Goal: Transaction & Acquisition: Purchase product/service

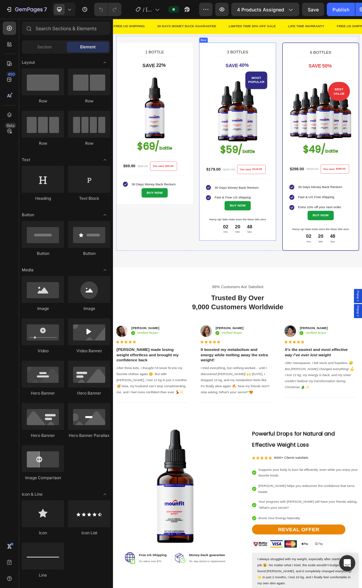
scroll to position [34, 0]
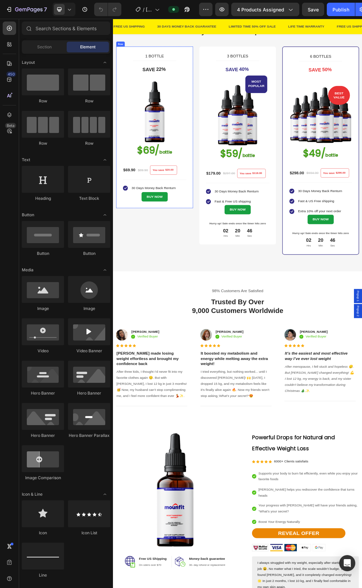
click at [230, 312] on div "1 BOTTLE (P) Title Title Line SAVE 22% (P) Tag (P) Images & Gallery $69/ bottle…" at bounding box center [180, 193] width 124 height 261
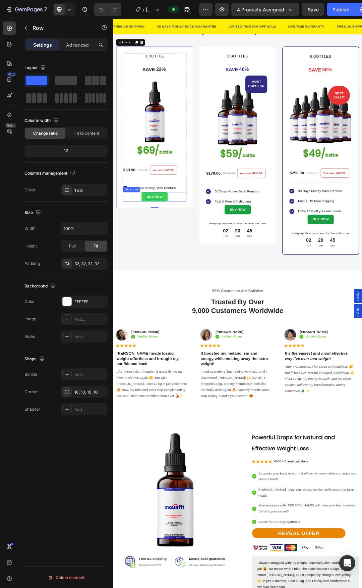
click at [186, 305] on div "BUY NOW" at bounding box center [180, 306] width 26 height 10
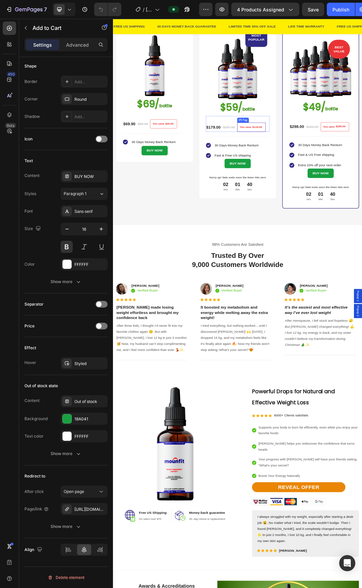
scroll to position [101, 0]
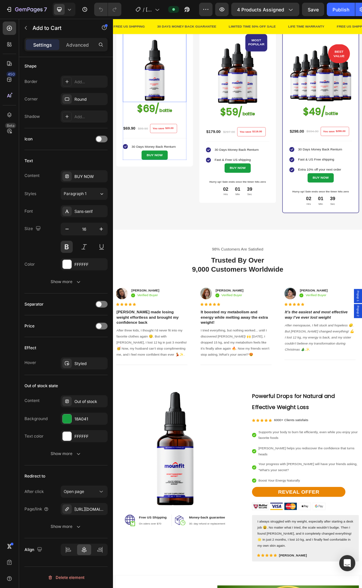
click at [197, 117] on img at bounding box center [180, 101] width 103 height 103
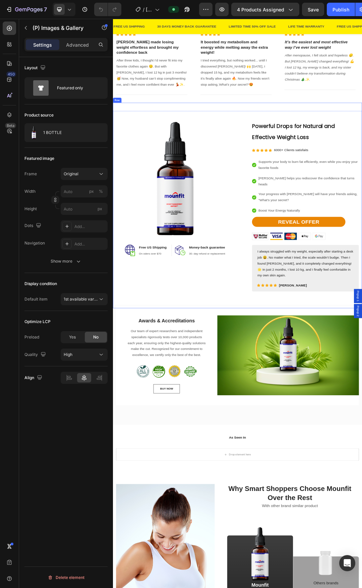
scroll to position [537, 0]
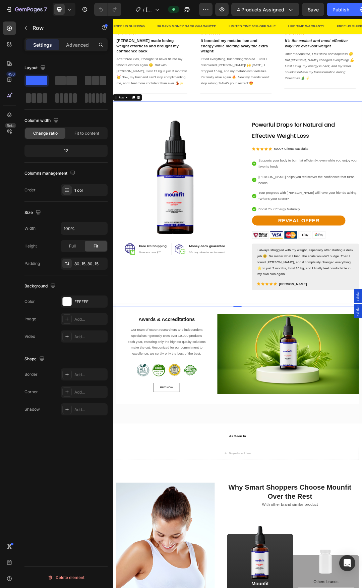
click at [272, 452] on div "Image Image Free US Shipping Heading On oders over $70 Text block Row Image Mon…" at bounding box center [314, 318] width 403 height 332
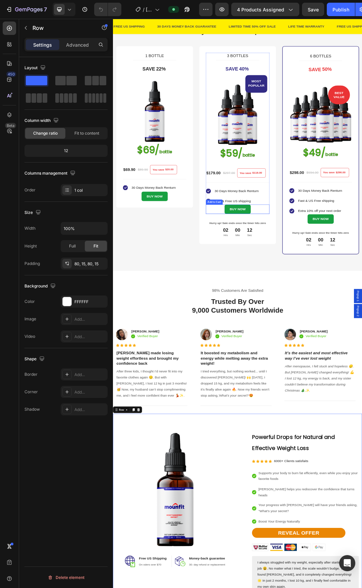
scroll to position [0, 0]
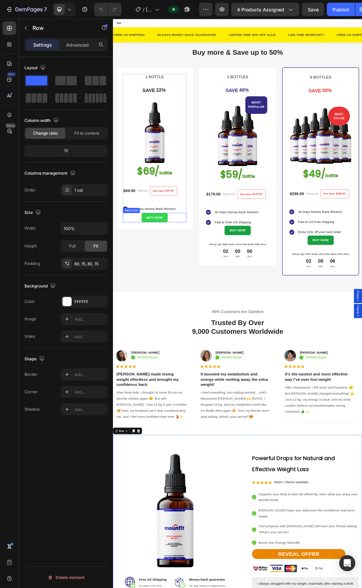
click at [197, 340] on button "BUY NOW" at bounding box center [180, 339] width 42 height 15
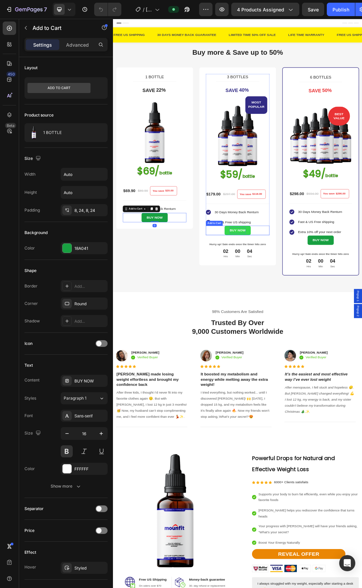
click at [320, 358] on div "BUY NOW" at bounding box center [314, 360] width 26 height 10
click at [188, 195] on img at bounding box center [180, 202] width 103 height 103
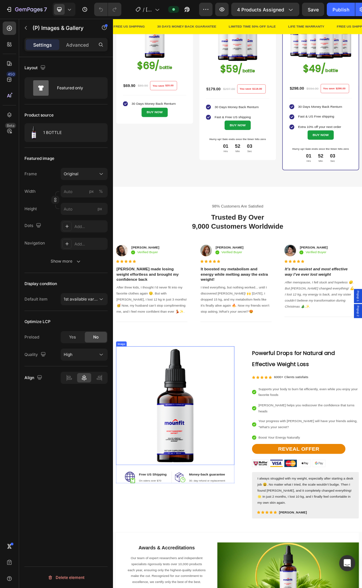
scroll to position [201, 0]
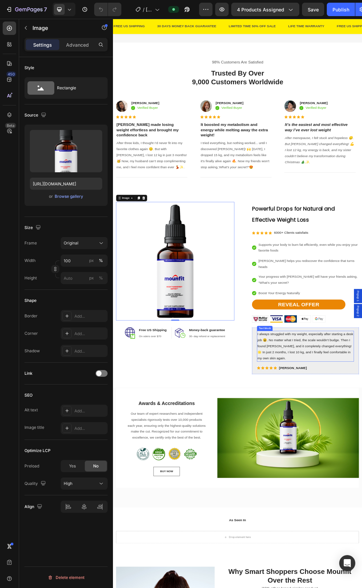
scroll to position [336, 0]
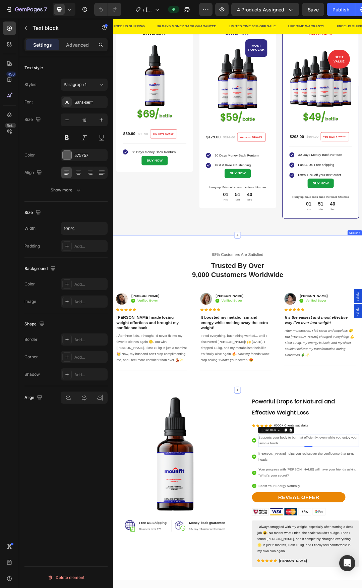
scroll to position [0, 0]
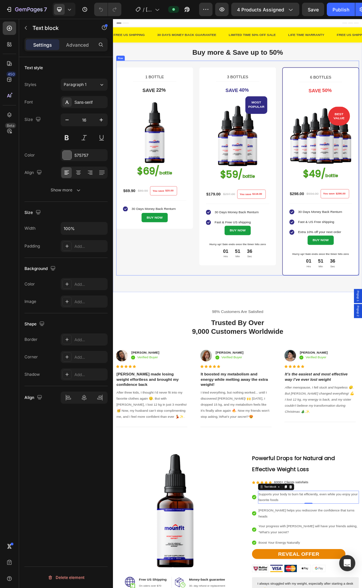
click at [362, 92] on div "1 BOTTLE (P) Title Title Line SAVE 22% (P) Tag (P) Images & Gallery $69/ bottle…" at bounding box center [314, 259] width 393 height 347
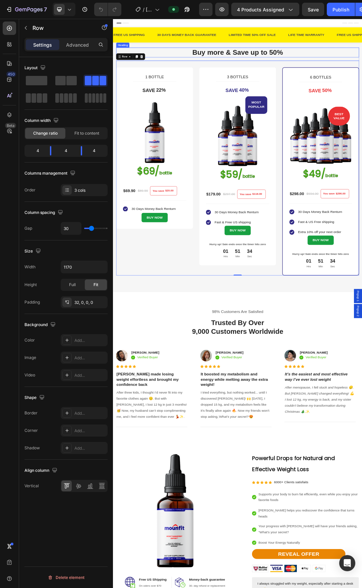
click at [216, 73] on h2 "Buy more & Save up to 50%" at bounding box center [314, 73] width 393 height 16
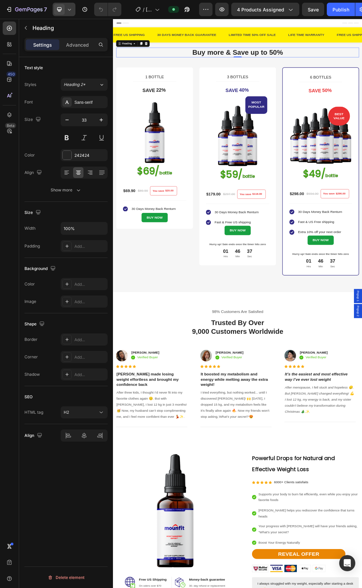
click at [65, 12] on div at bounding box center [64, 9] width 23 height 13
click at [181, 191] on img at bounding box center [180, 202] width 103 height 103
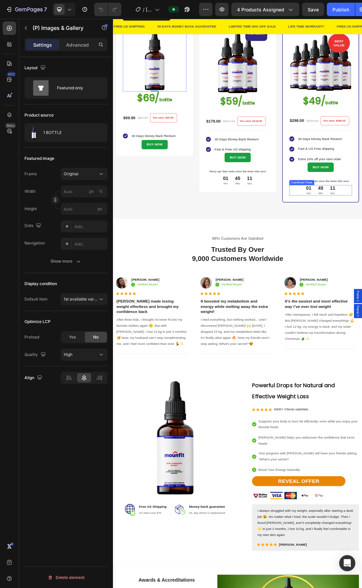
scroll to position [134, 0]
